Goal: Navigation & Orientation: Find specific page/section

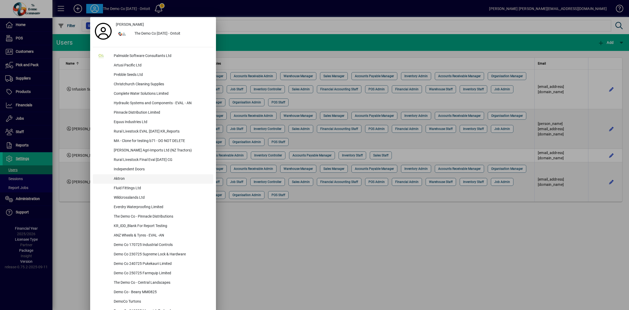
click at [123, 177] on div "Aktron" at bounding box center [162, 178] width 104 height 9
